Goal: Task Accomplishment & Management: Manage account settings

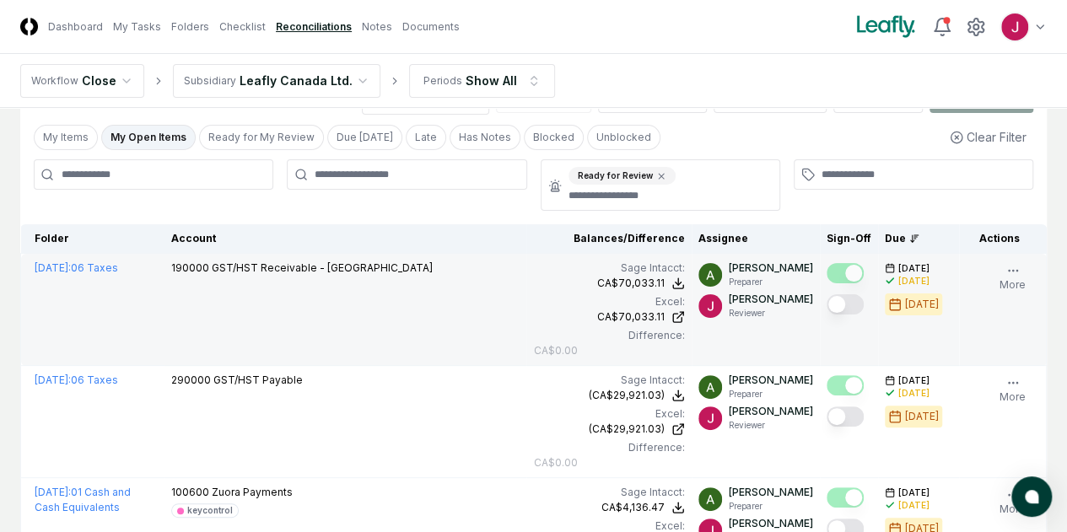
scroll to position [84, 0]
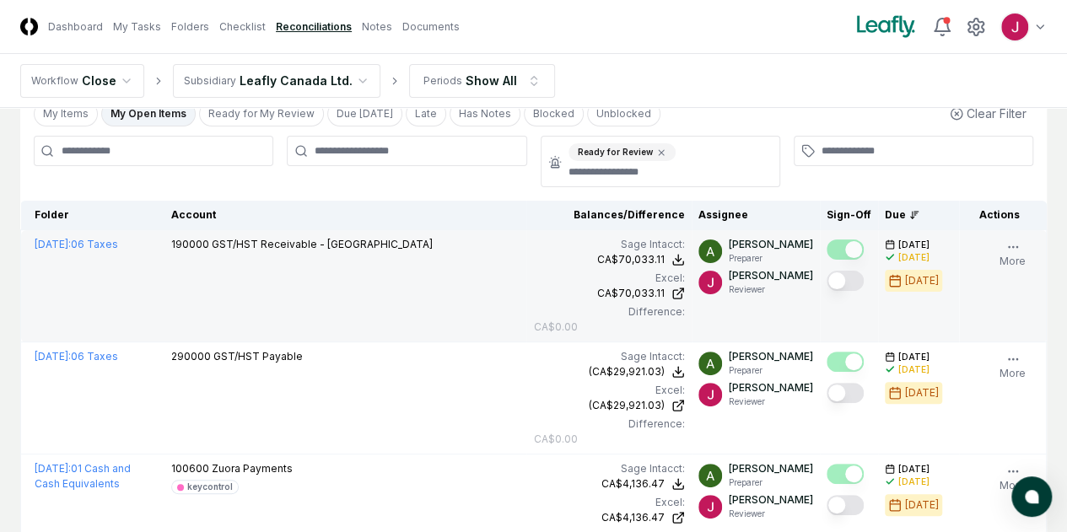
click at [826, 274] on button "Mark complete" at bounding box center [844, 281] width 37 height 20
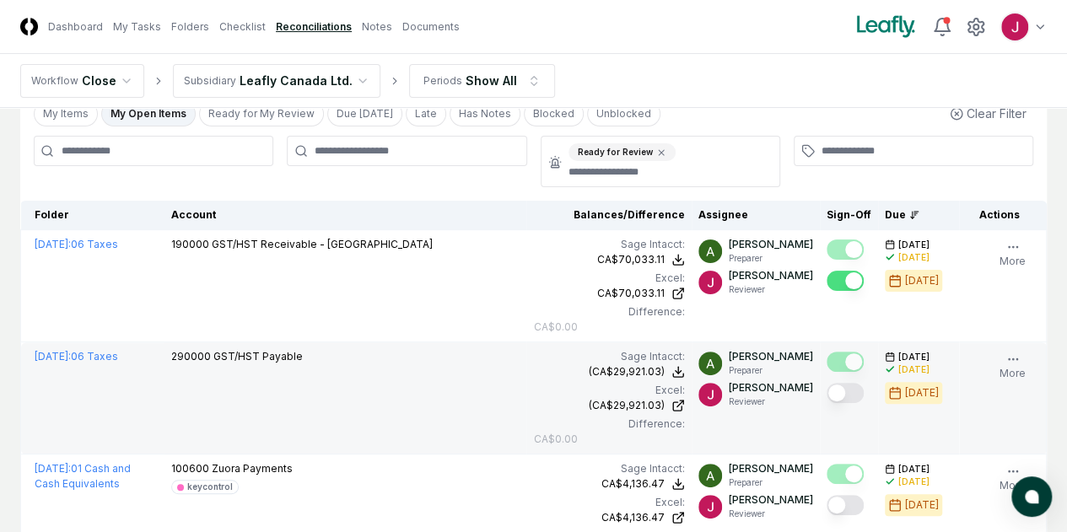
click at [826, 393] on button "Mark complete" at bounding box center [844, 393] width 37 height 20
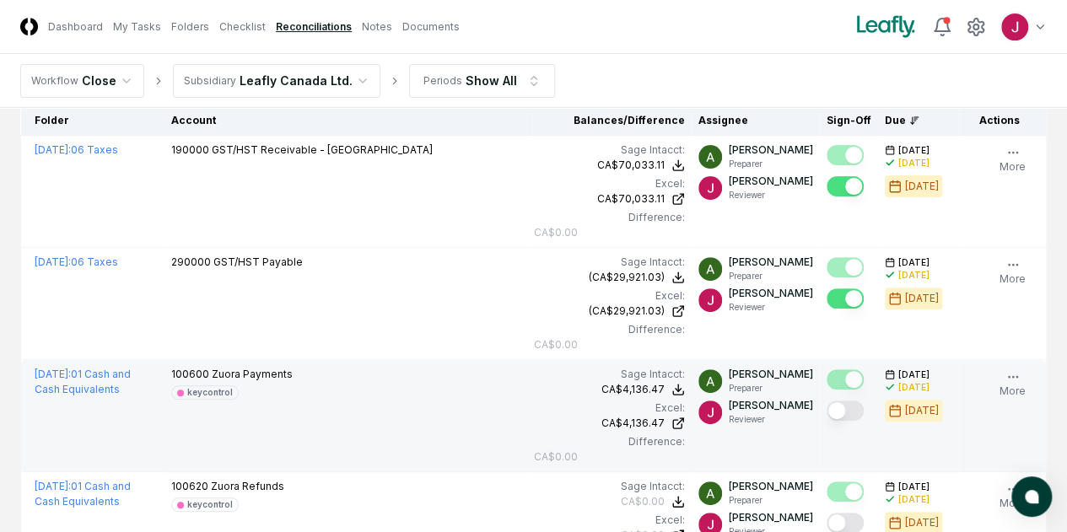
scroll to position [253, 0]
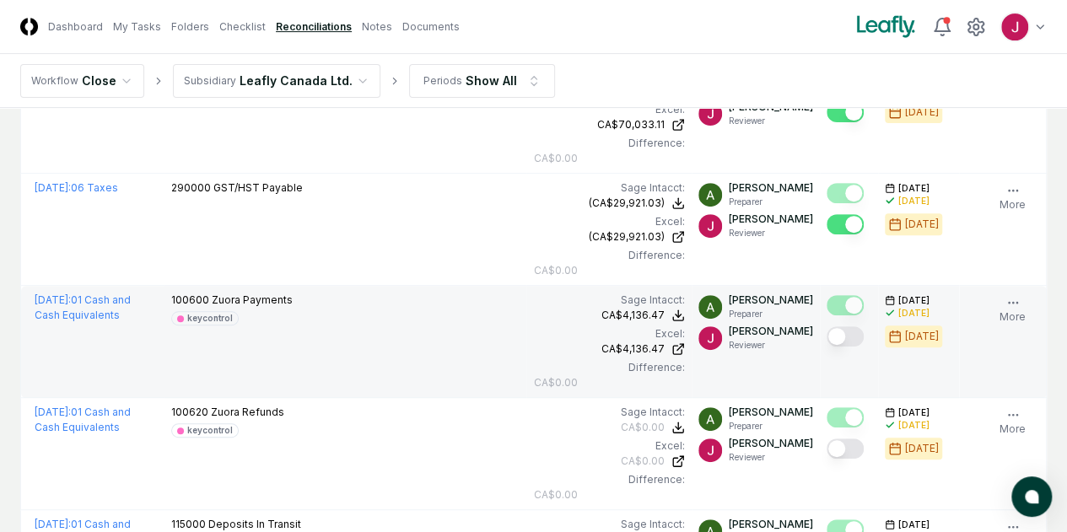
click at [826, 332] on button "Mark complete" at bounding box center [844, 336] width 37 height 20
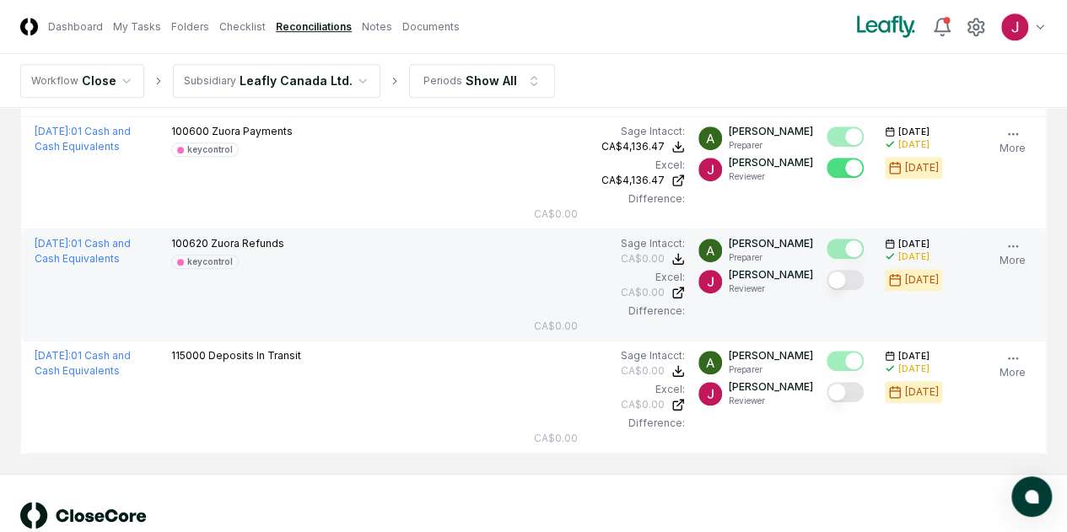
click at [826, 274] on button "Mark complete" at bounding box center [844, 280] width 37 height 20
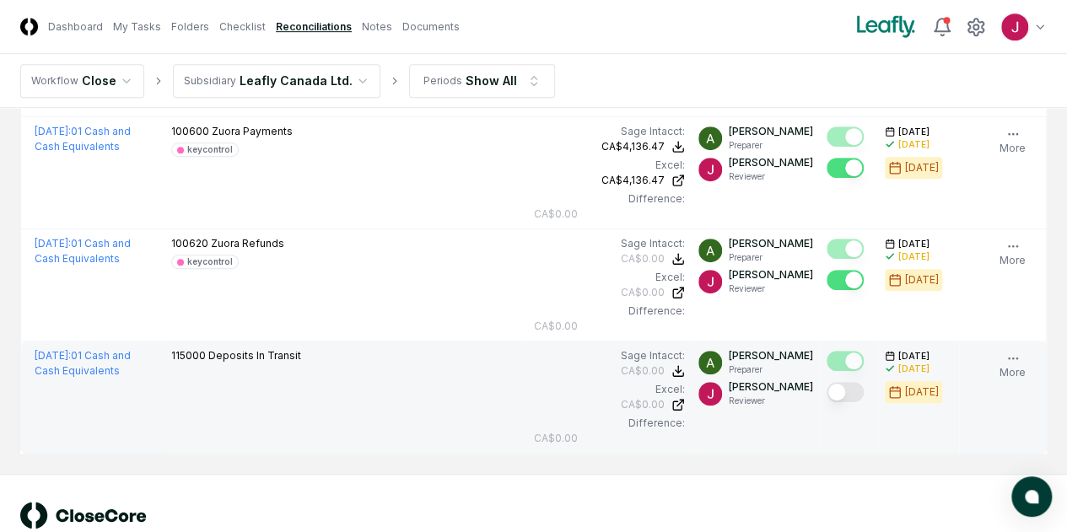
click at [826, 385] on button "Mark complete" at bounding box center [844, 392] width 37 height 20
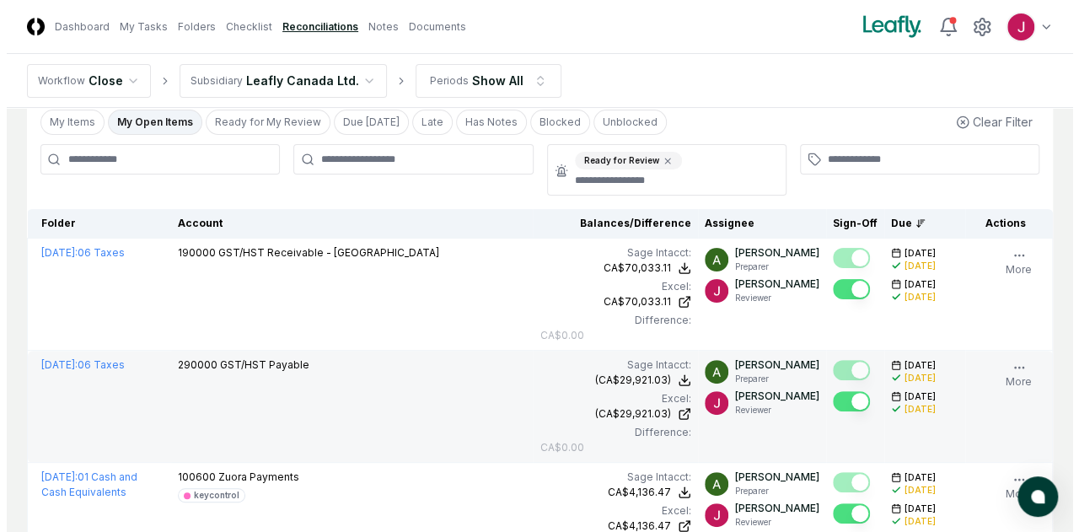
scroll to position [0, 0]
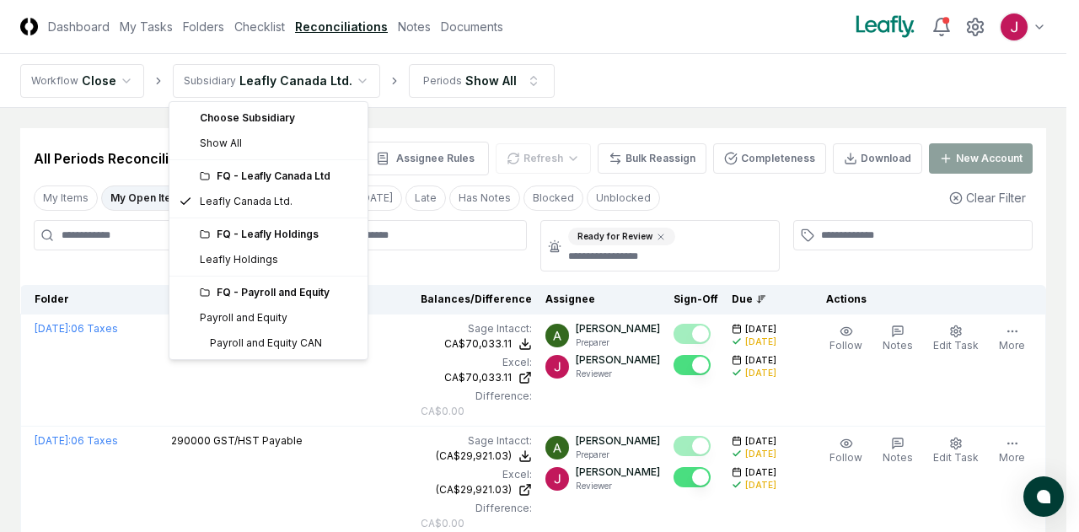
click at [341, 77] on html "CloseCore Dashboard My Tasks Folders Checklist Reconciliations Notes Documents …" at bounding box center [539, 498] width 1079 height 997
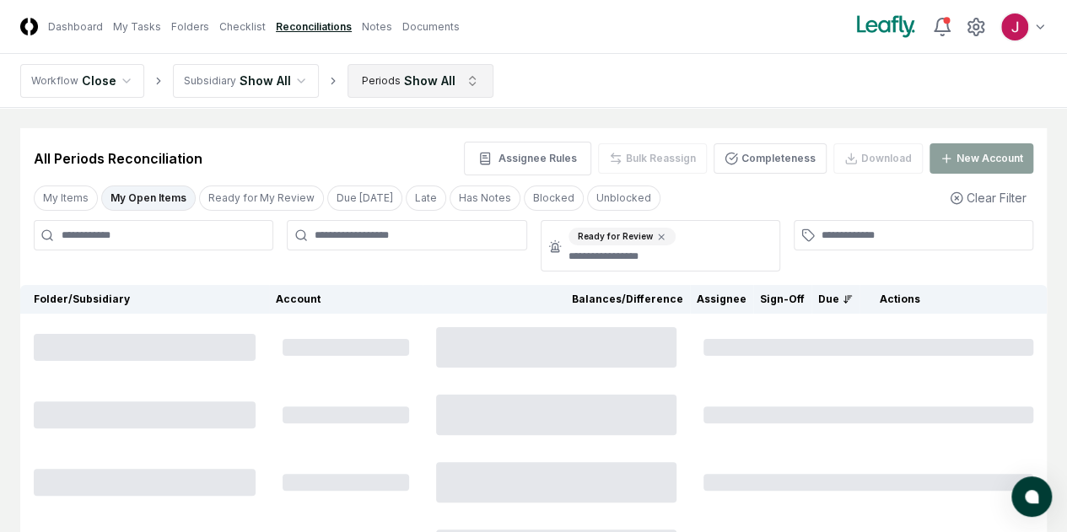
click at [461, 76] on html "CloseCore Dashboard My Tasks Folders Checklist Reconciliations Notes Documents …" at bounding box center [533, 386] width 1067 height 772
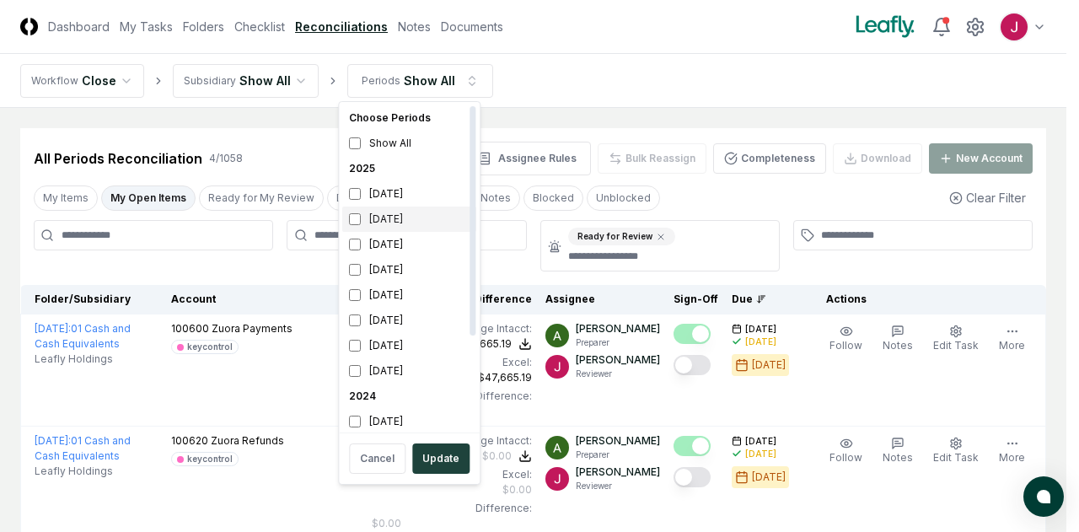
click at [391, 215] on div "[DATE]" at bounding box center [409, 219] width 134 height 25
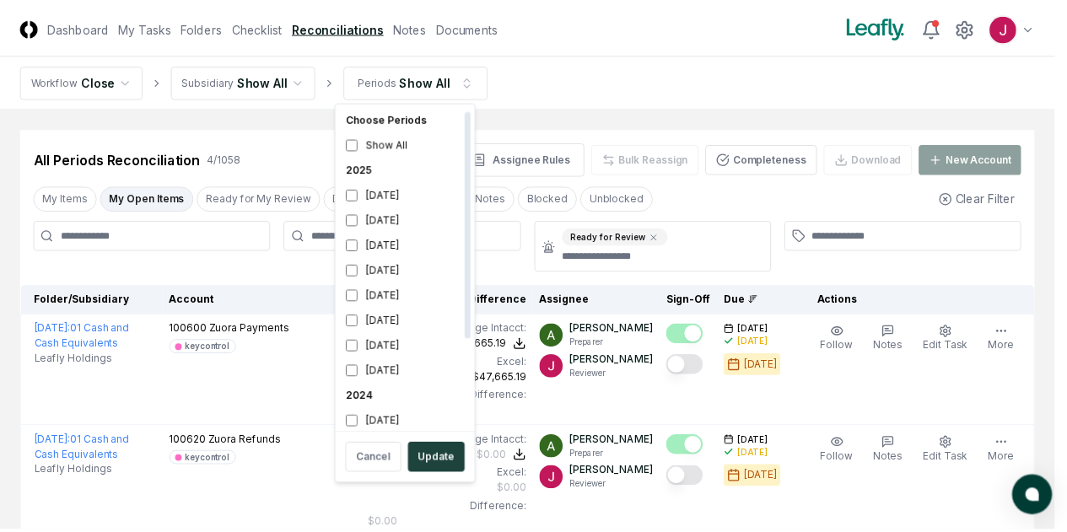
scroll to position [5, 0]
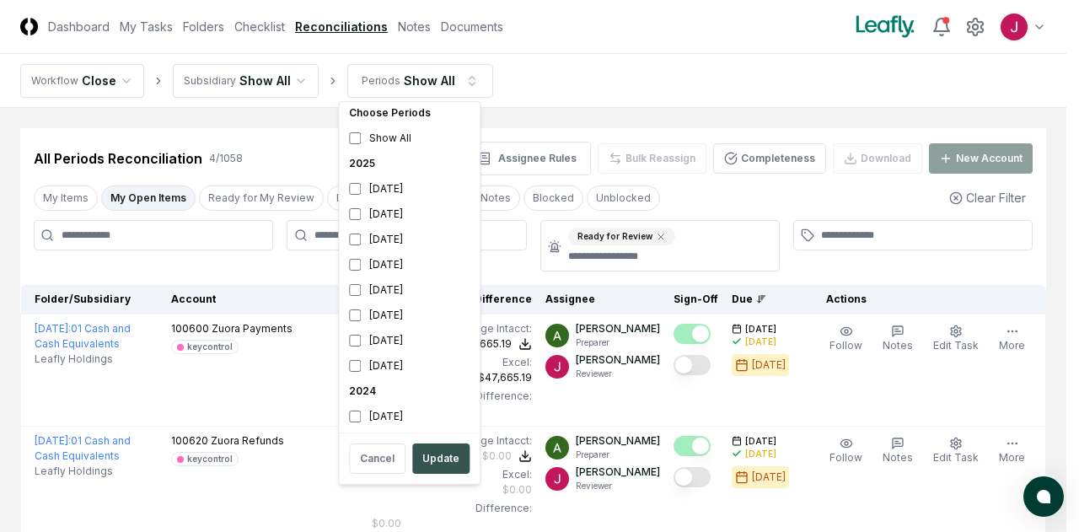
click at [435, 456] on button "Update" at bounding box center [440, 459] width 57 height 30
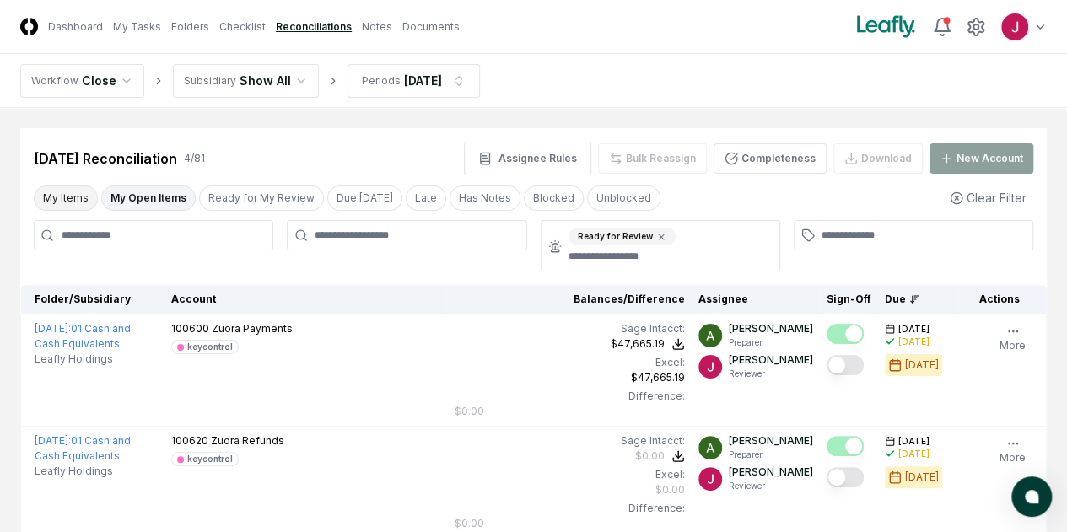
click at [62, 198] on button "My Items" at bounding box center [66, 198] width 64 height 25
click at [982, 194] on button "Clear Filter" at bounding box center [988, 197] width 90 height 31
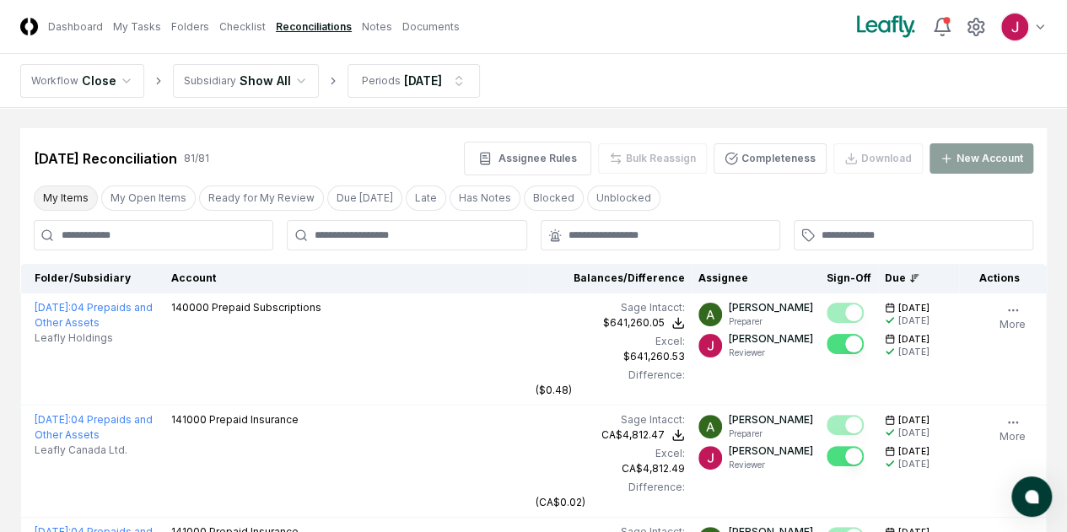
click at [70, 196] on button "My Items" at bounding box center [66, 198] width 64 height 25
click at [168, 202] on button "My Open Items" at bounding box center [148, 198] width 94 height 25
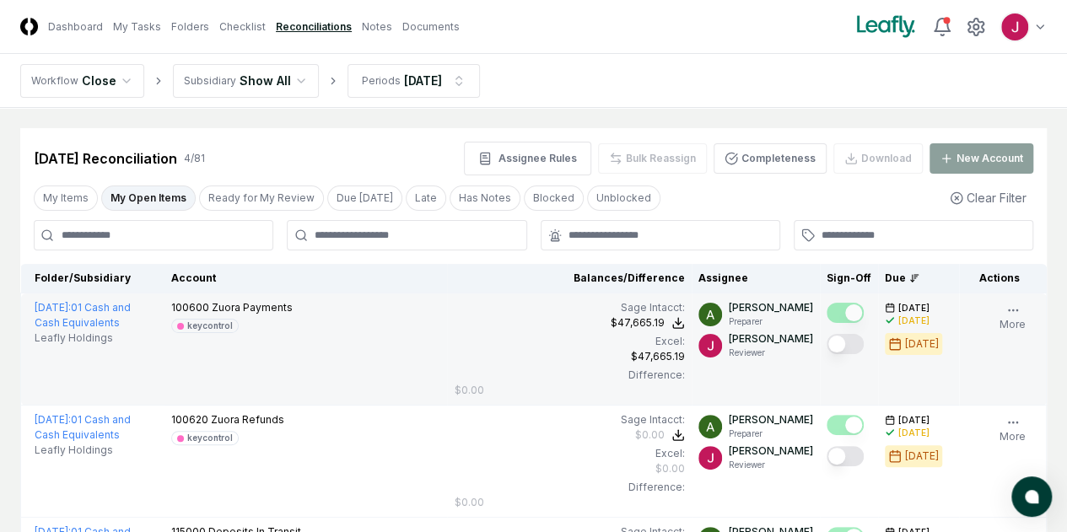
click at [826, 346] on button "Mark complete" at bounding box center [844, 344] width 37 height 20
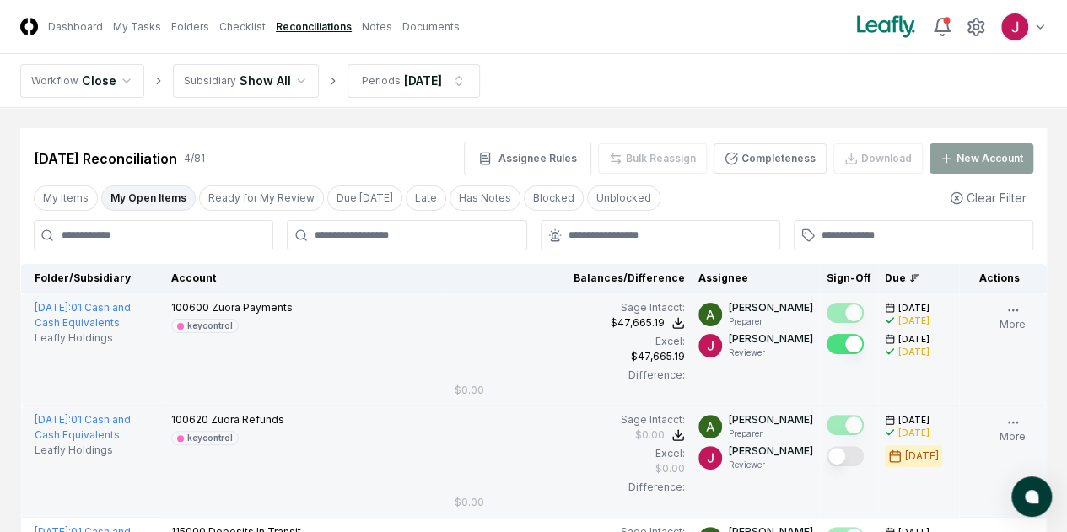
scroll to position [84, 0]
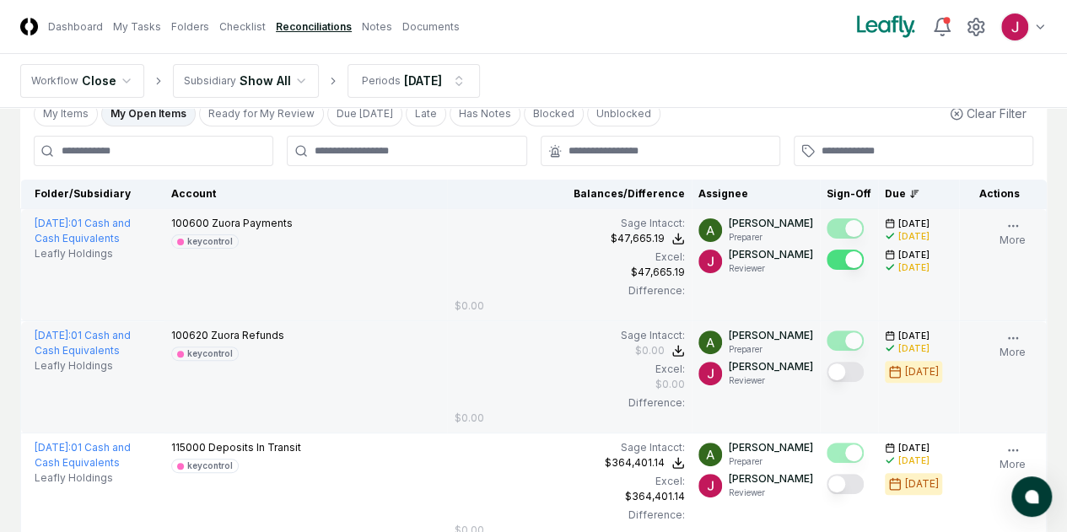
click at [826, 372] on button "Mark complete" at bounding box center [844, 372] width 37 height 20
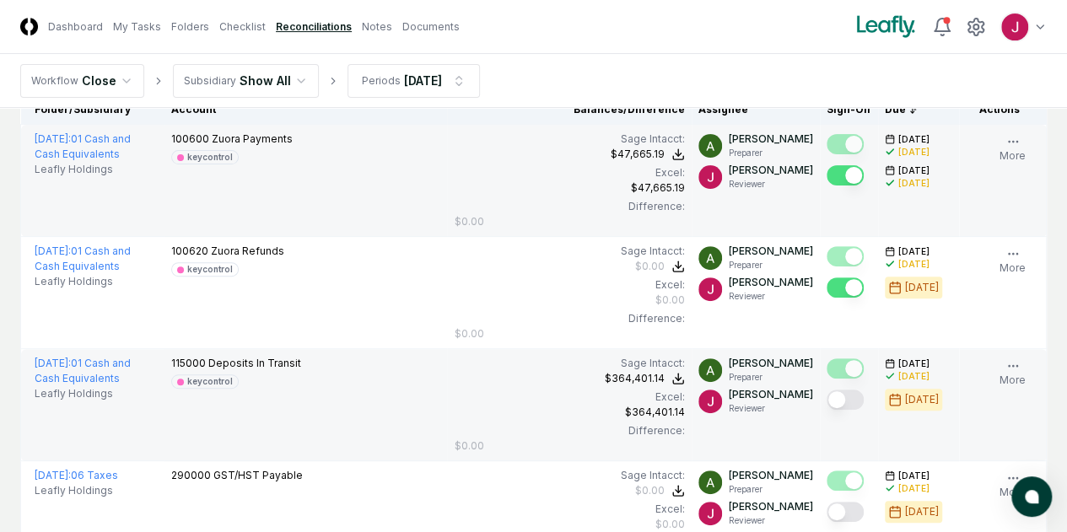
click at [826, 396] on button "Mark complete" at bounding box center [844, 400] width 37 height 20
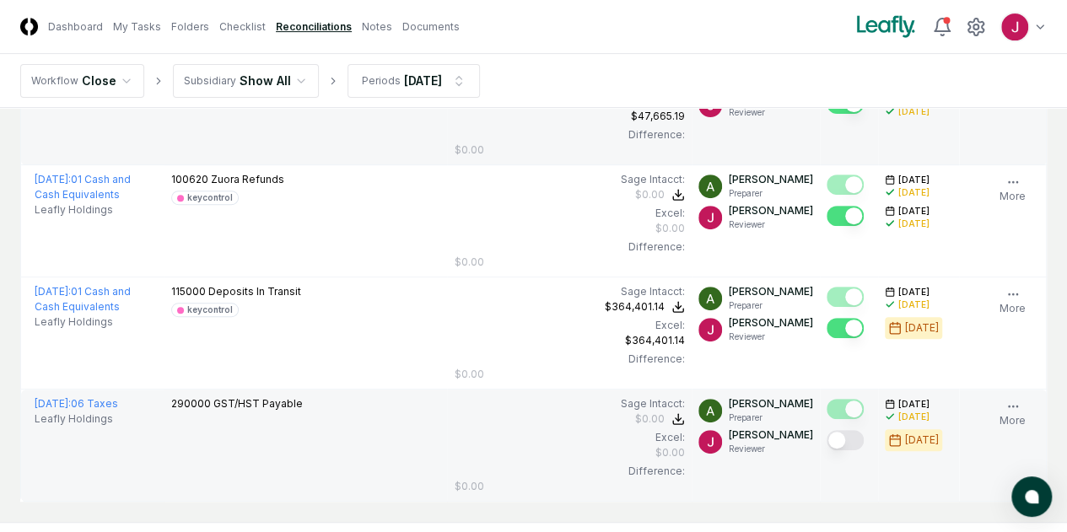
scroll to position [329, 0]
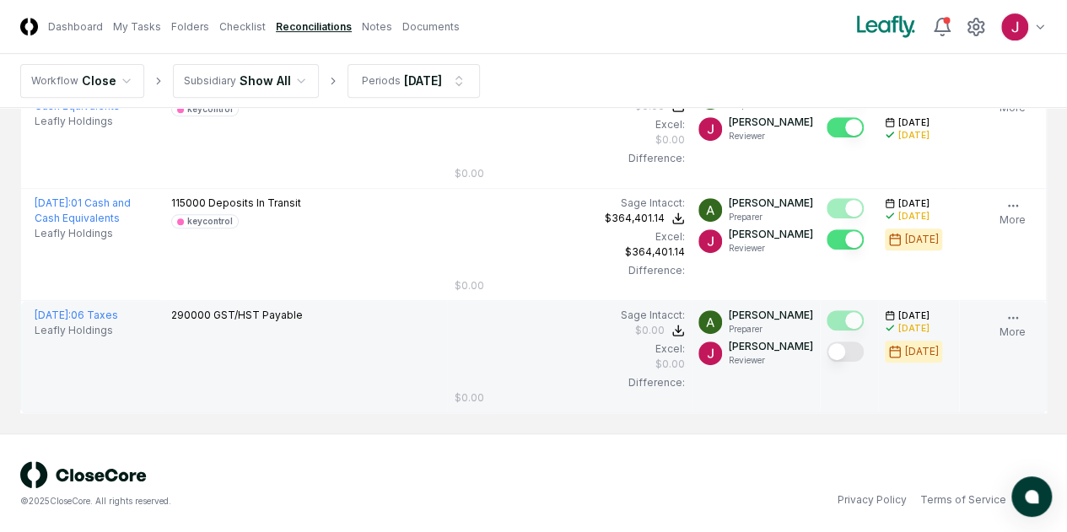
click at [826, 351] on button "Mark complete" at bounding box center [844, 352] width 37 height 20
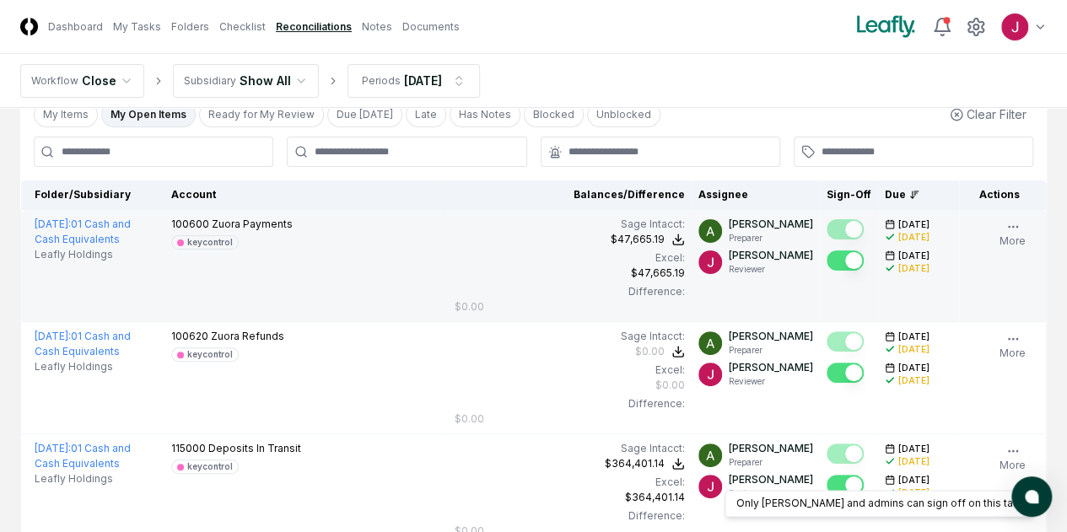
scroll to position [0, 0]
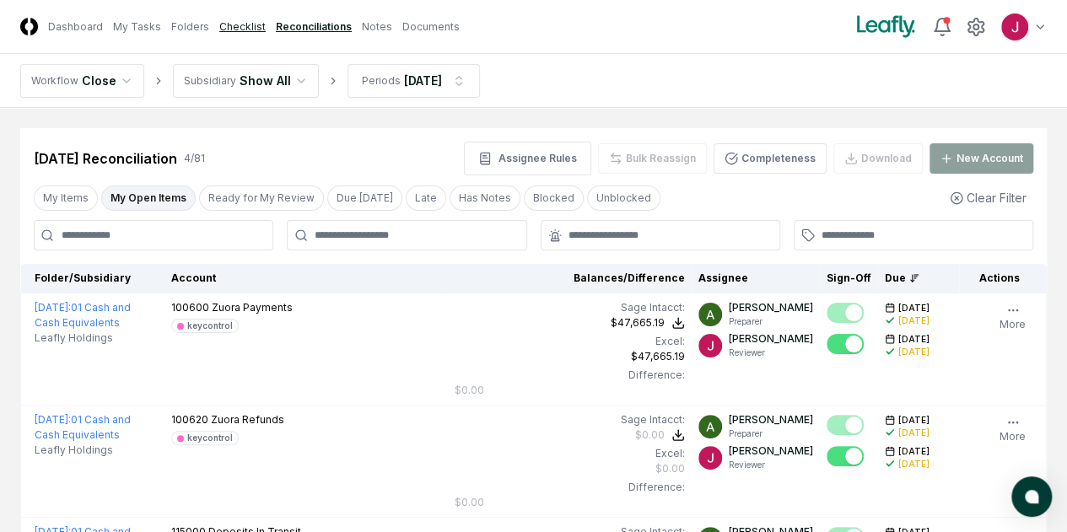
click at [253, 24] on link "Checklist" at bounding box center [242, 26] width 46 height 15
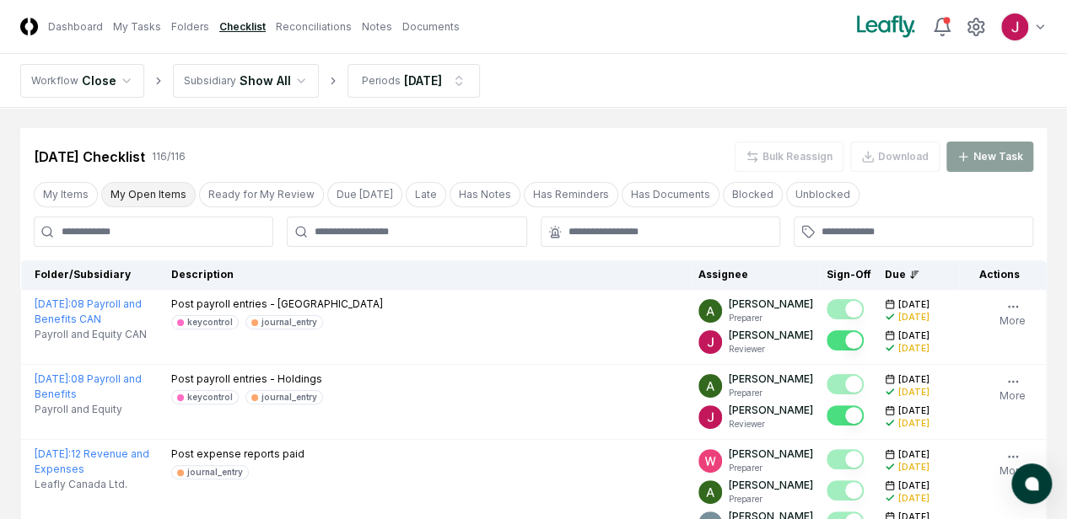
click at [153, 186] on button "My Open Items" at bounding box center [148, 194] width 94 height 25
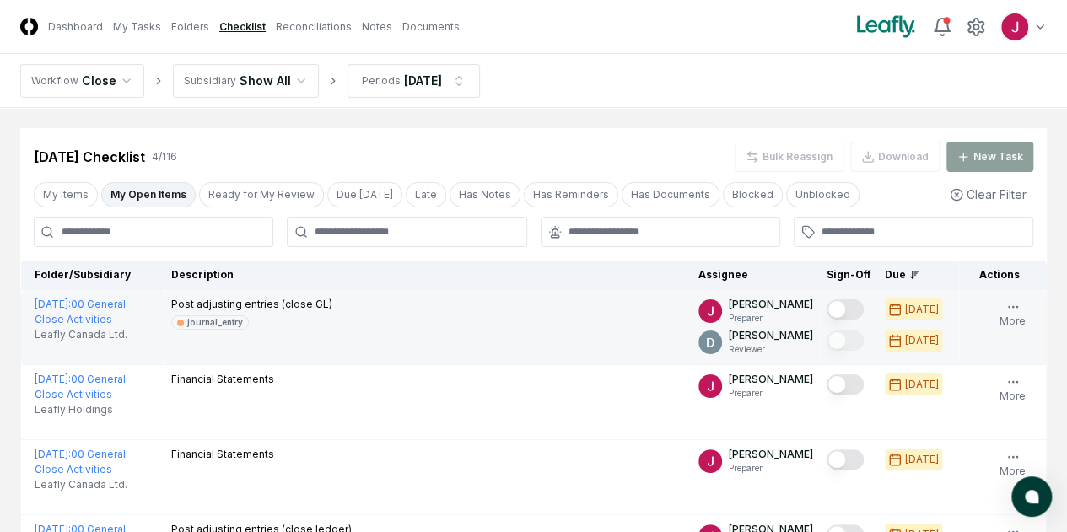
click at [0, 0] on icon "button" at bounding box center [0, 0] width 0 height 0
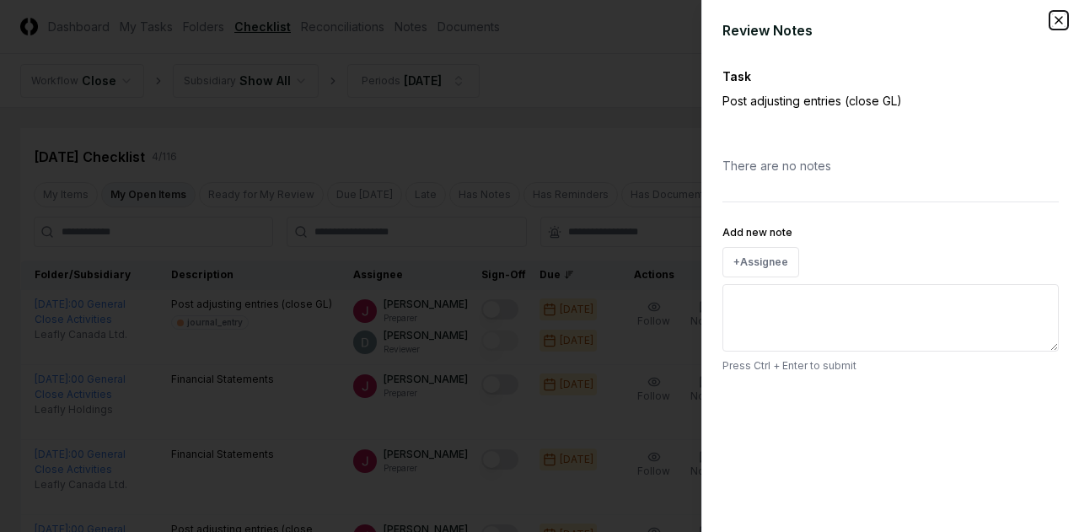
click at [1056, 21] on icon "button" at bounding box center [1058, 19] width 13 height 13
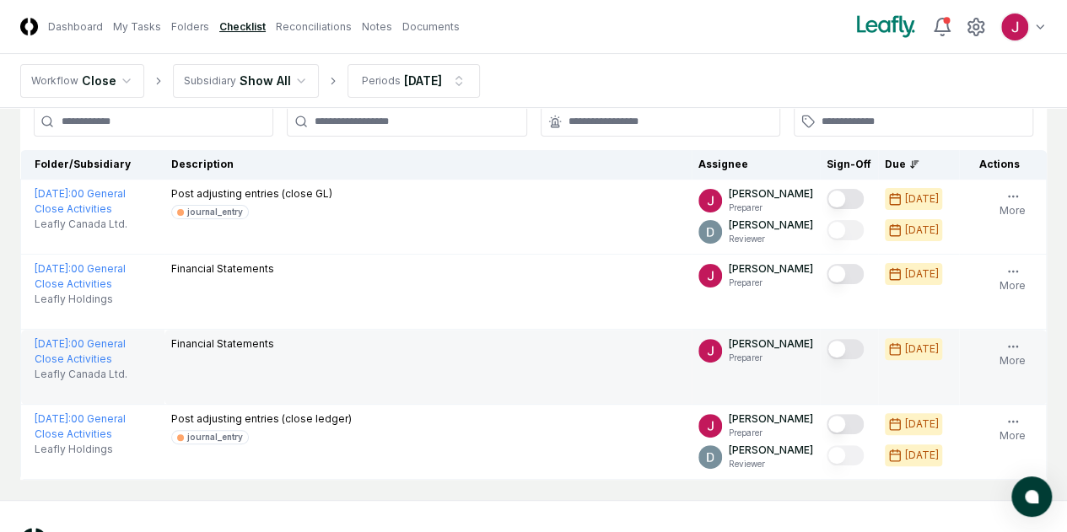
scroll to position [84, 0]
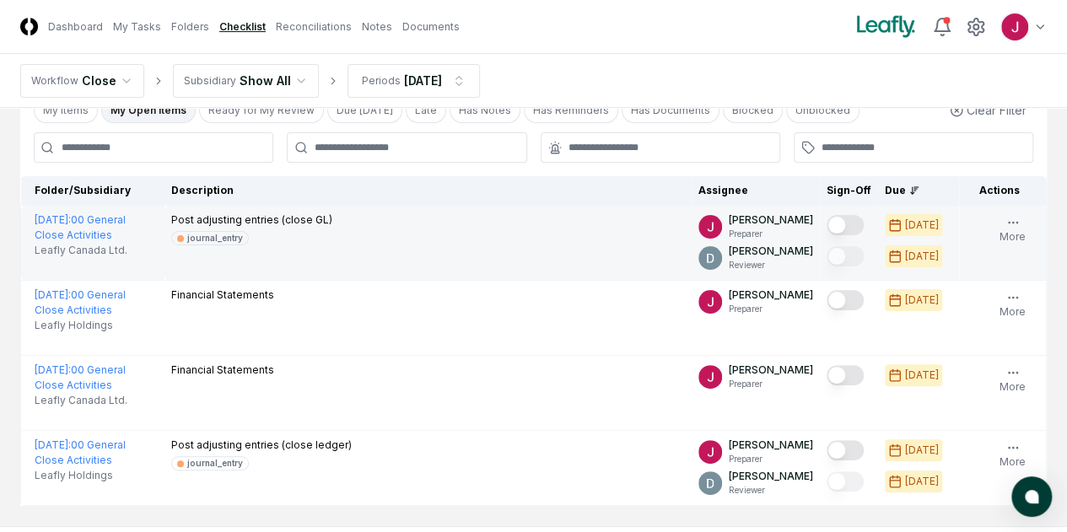
click at [0, 0] on span "Notes" at bounding box center [0, 0] width 0 height 0
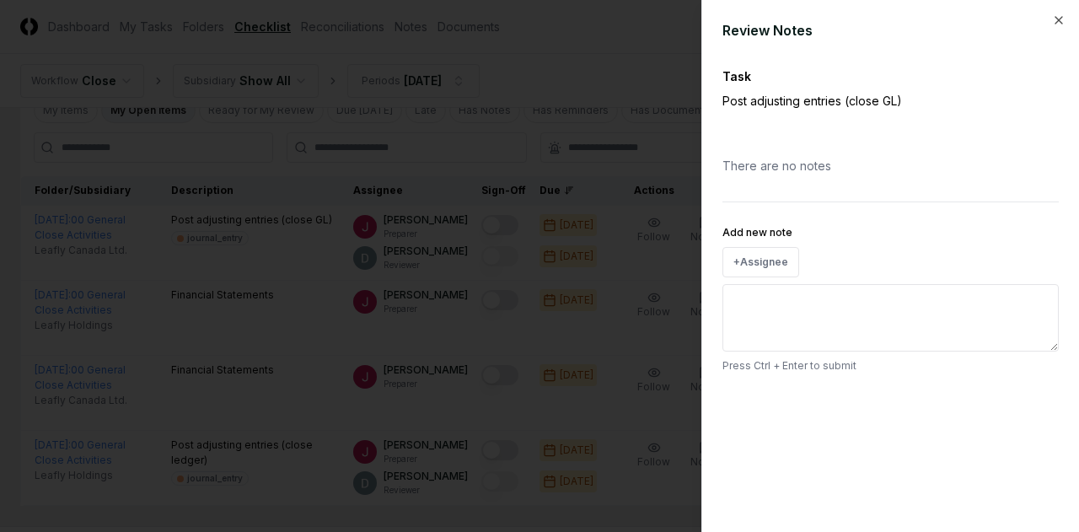
click at [791, 337] on textarea "Add new note" at bounding box center [891, 317] width 336 height 67
type textarea "*"
type textarea "**"
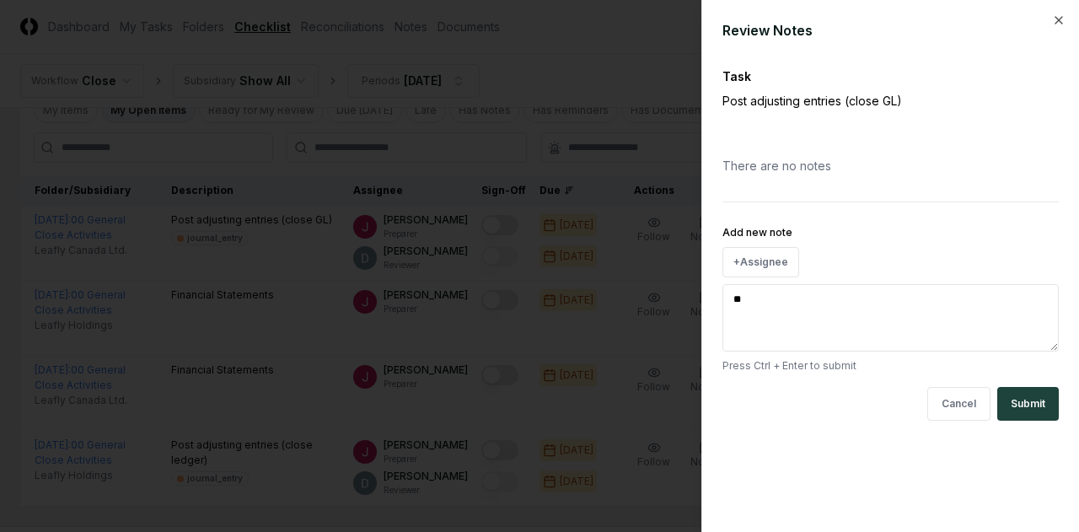
type textarea "*"
type textarea "***"
click at [1042, 404] on button "Submit" at bounding box center [1029, 404] width 62 height 34
type textarea "*"
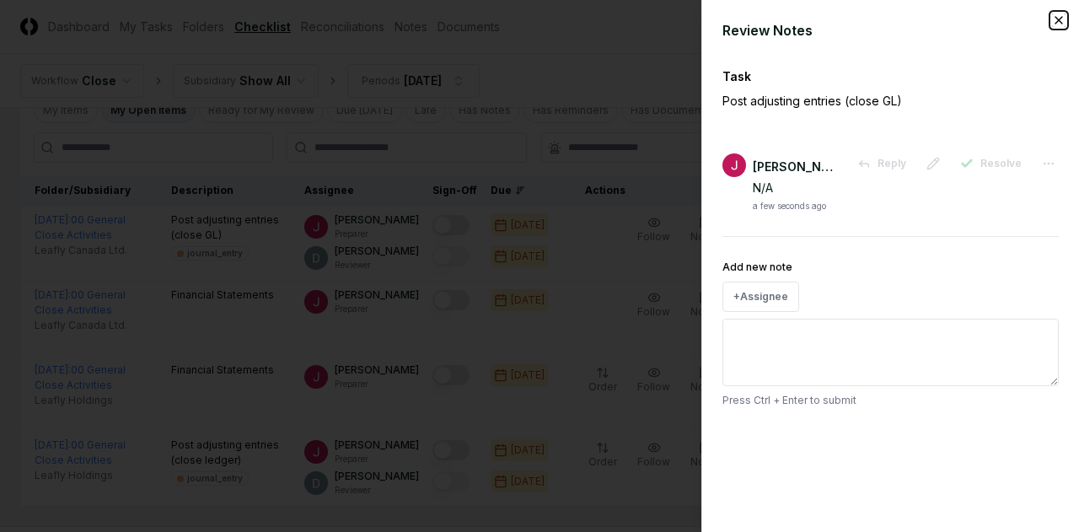
click at [1059, 15] on icon "button" at bounding box center [1058, 19] width 13 height 13
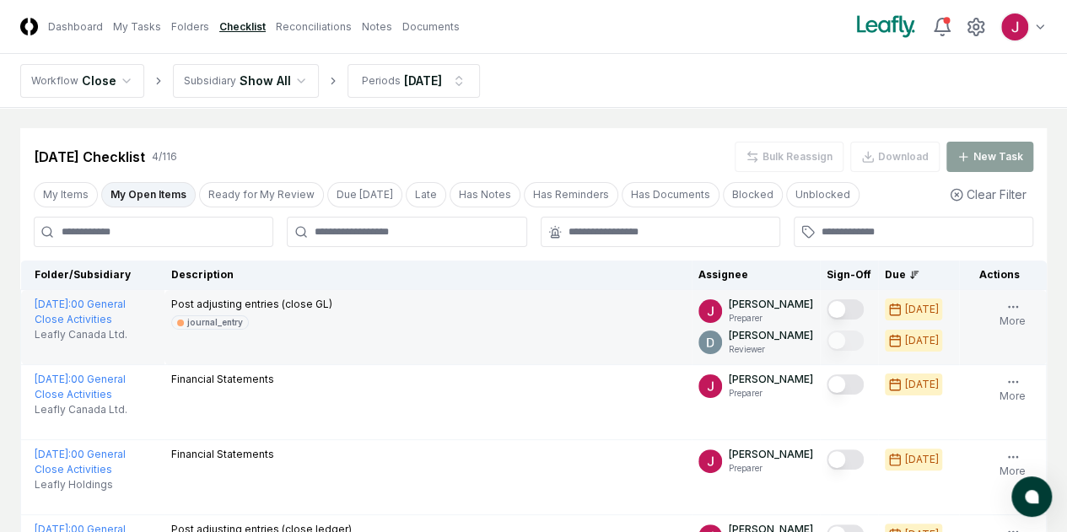
click at [826, 307] on button "Mark complete" at bounding box center [844, 309] width 37 height 20
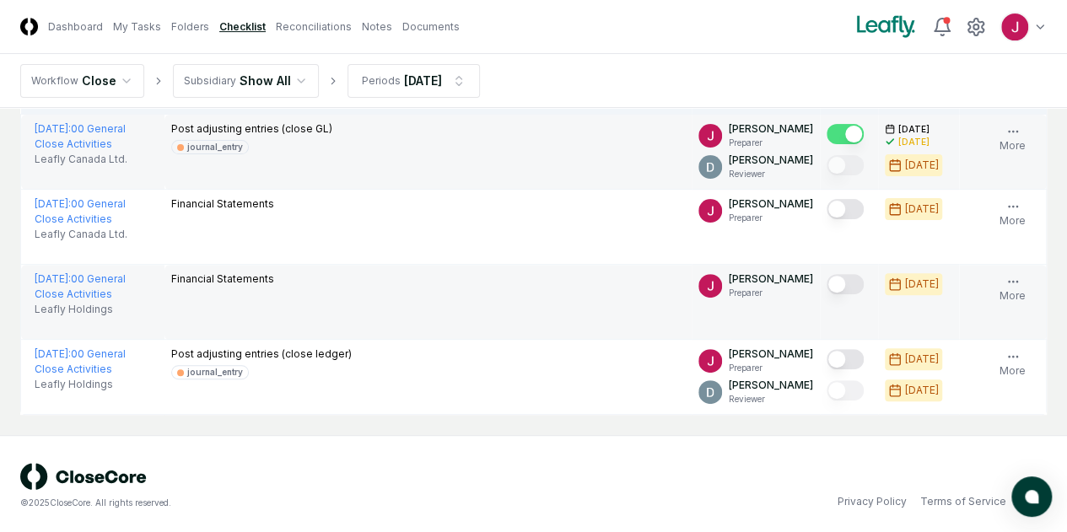
scroll to position [177, 0]
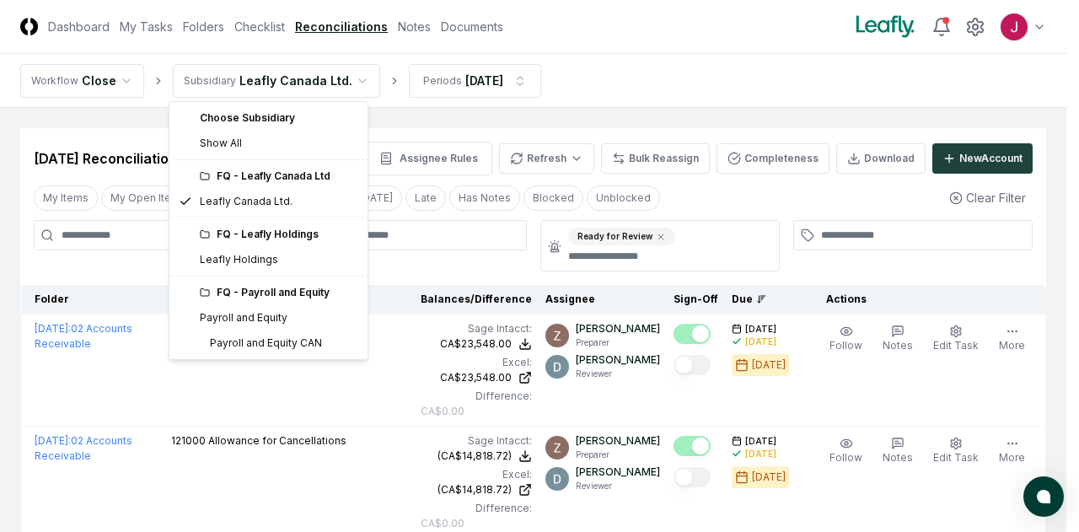
click at [341, 74] on html "CloseCore Dashboard My Tasks Folders Checklist Reconciliations Notes Documents …" at bounding box center [539, 497] width 1079 height 995
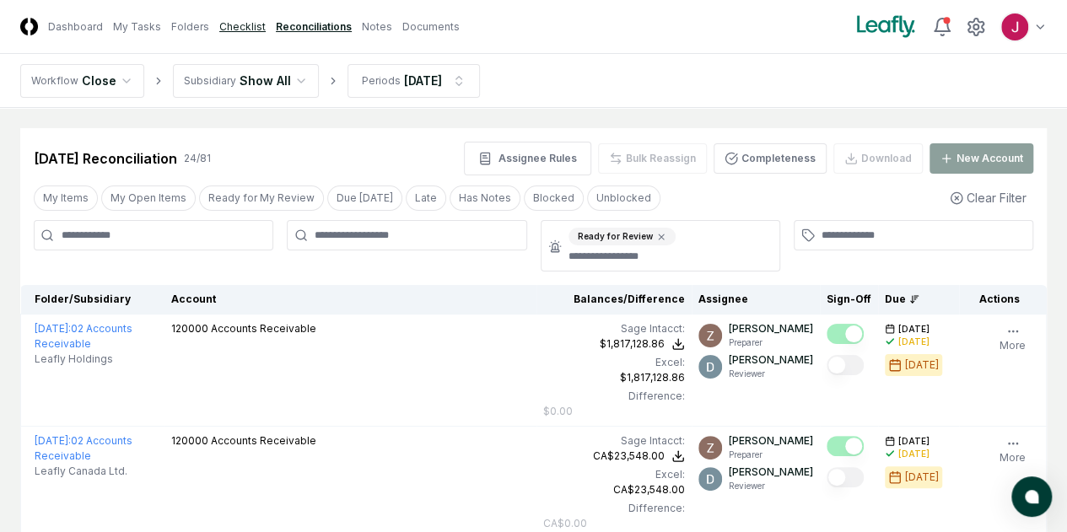
click at [263, 26] on link "Checklist" at bounding box center [242, 26] width 46 height 15
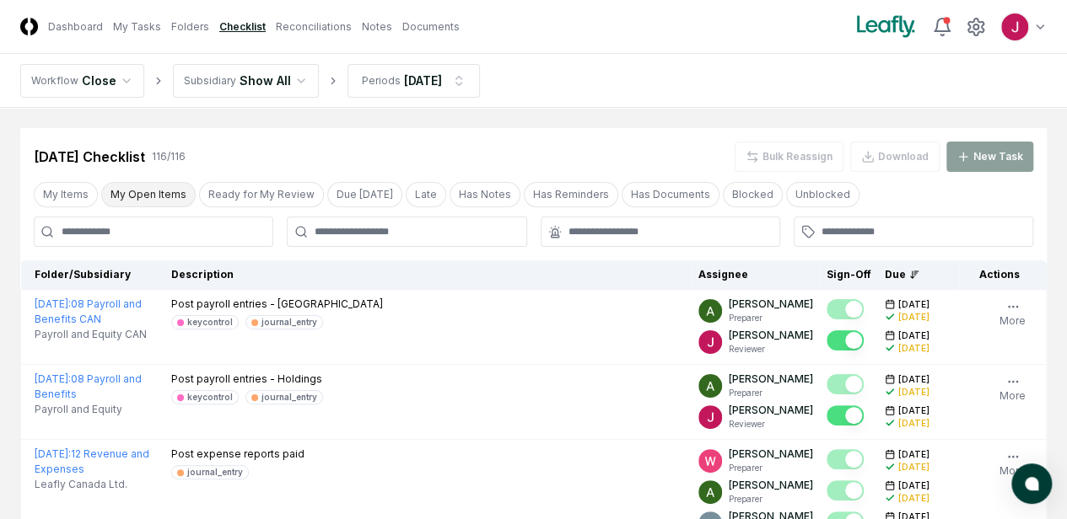
click at [153, 193] on button "My Open Items" at bounding box center [148, 194] width 94 height 25
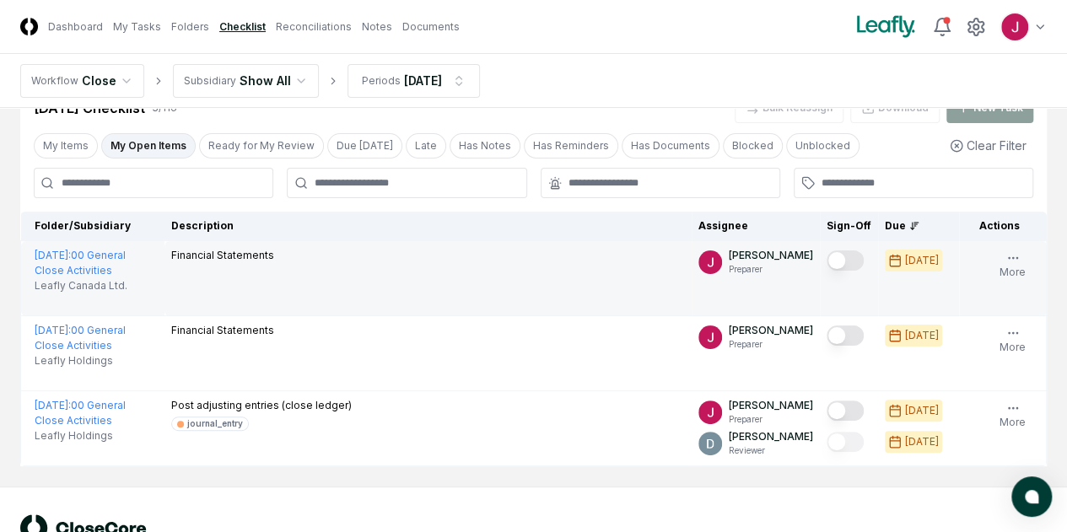
scroll to position [84, 0]
